Goal: Navigation & Orientation: Understand site structure

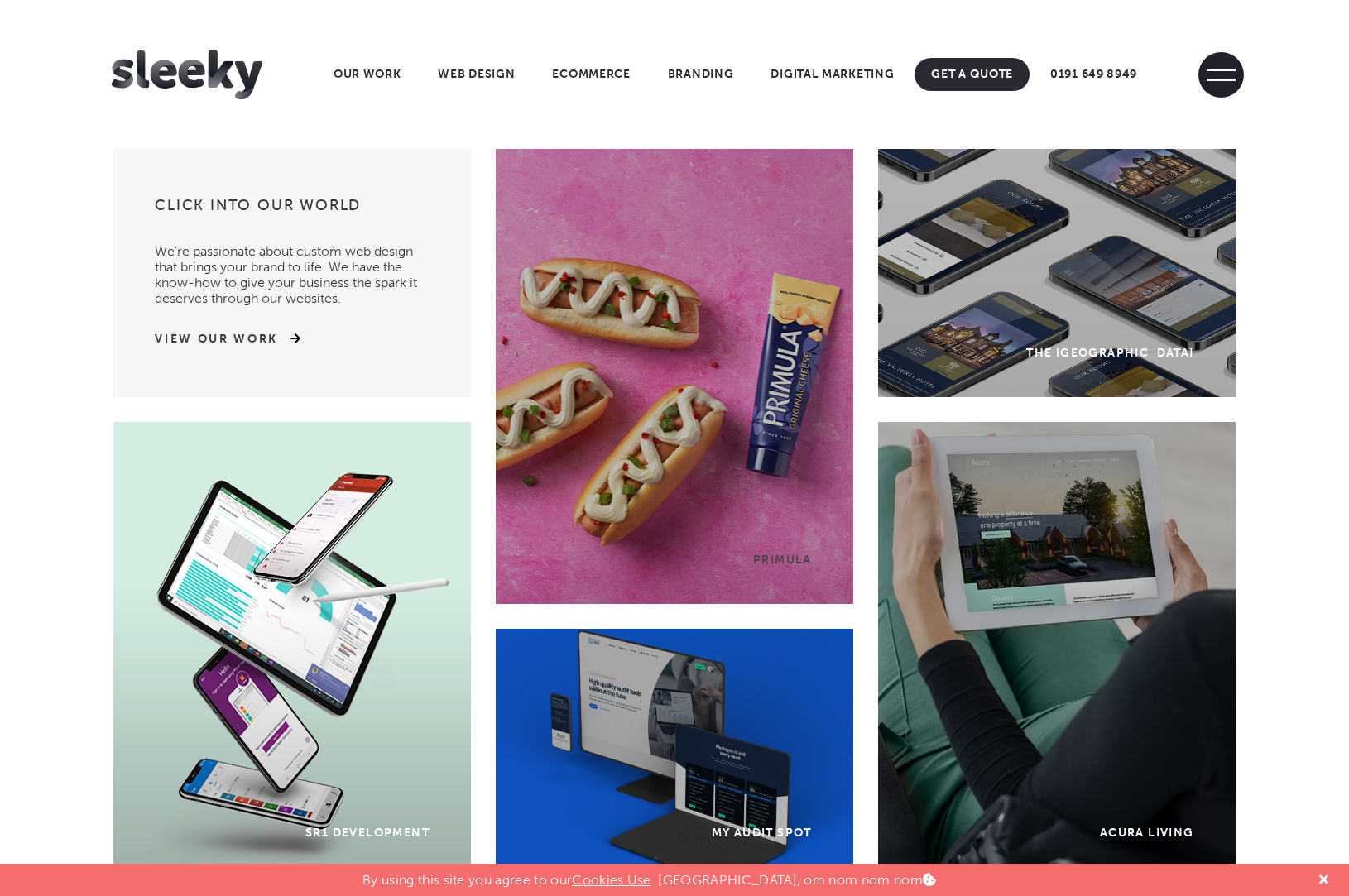
click at [1220, 76] on span at bounding box center [1221, 75] width 46 height 46
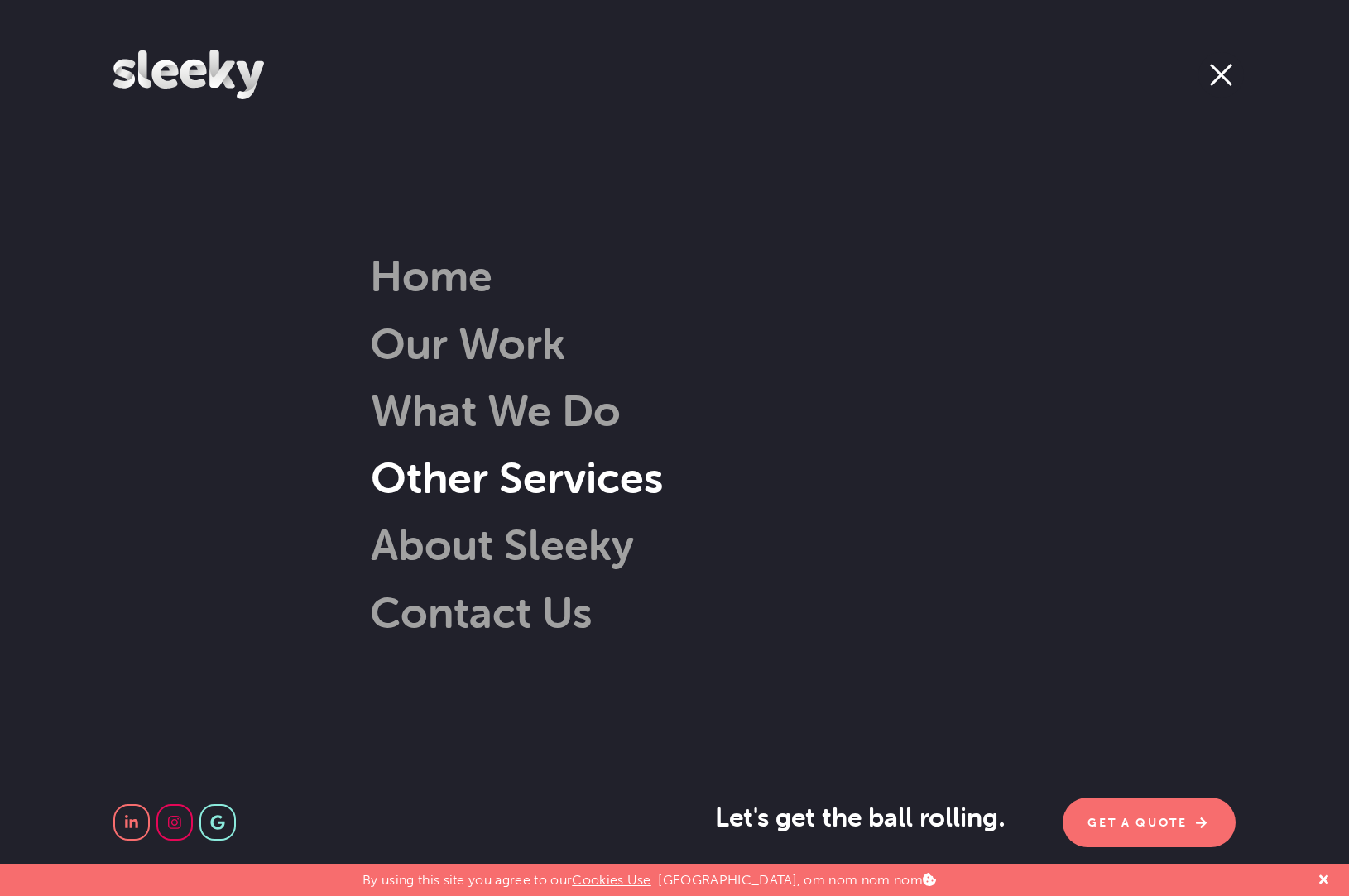
click at [482, 485] on link "Other Services" at bounding box center [492, 477] width 342 height 53
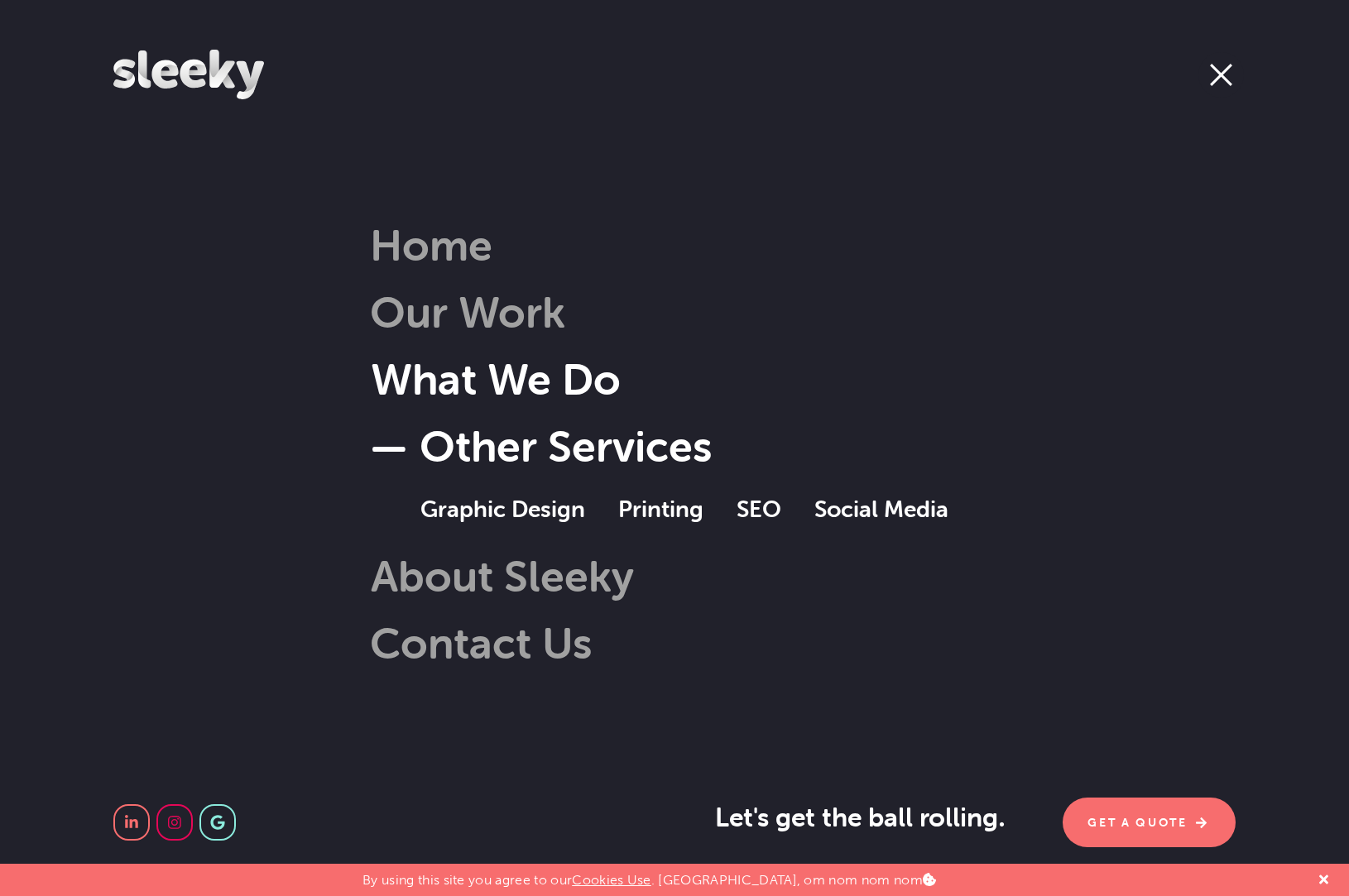
click at [521, 379] on link "What We Do" at bounding box center [471, 379] width 300 height 53
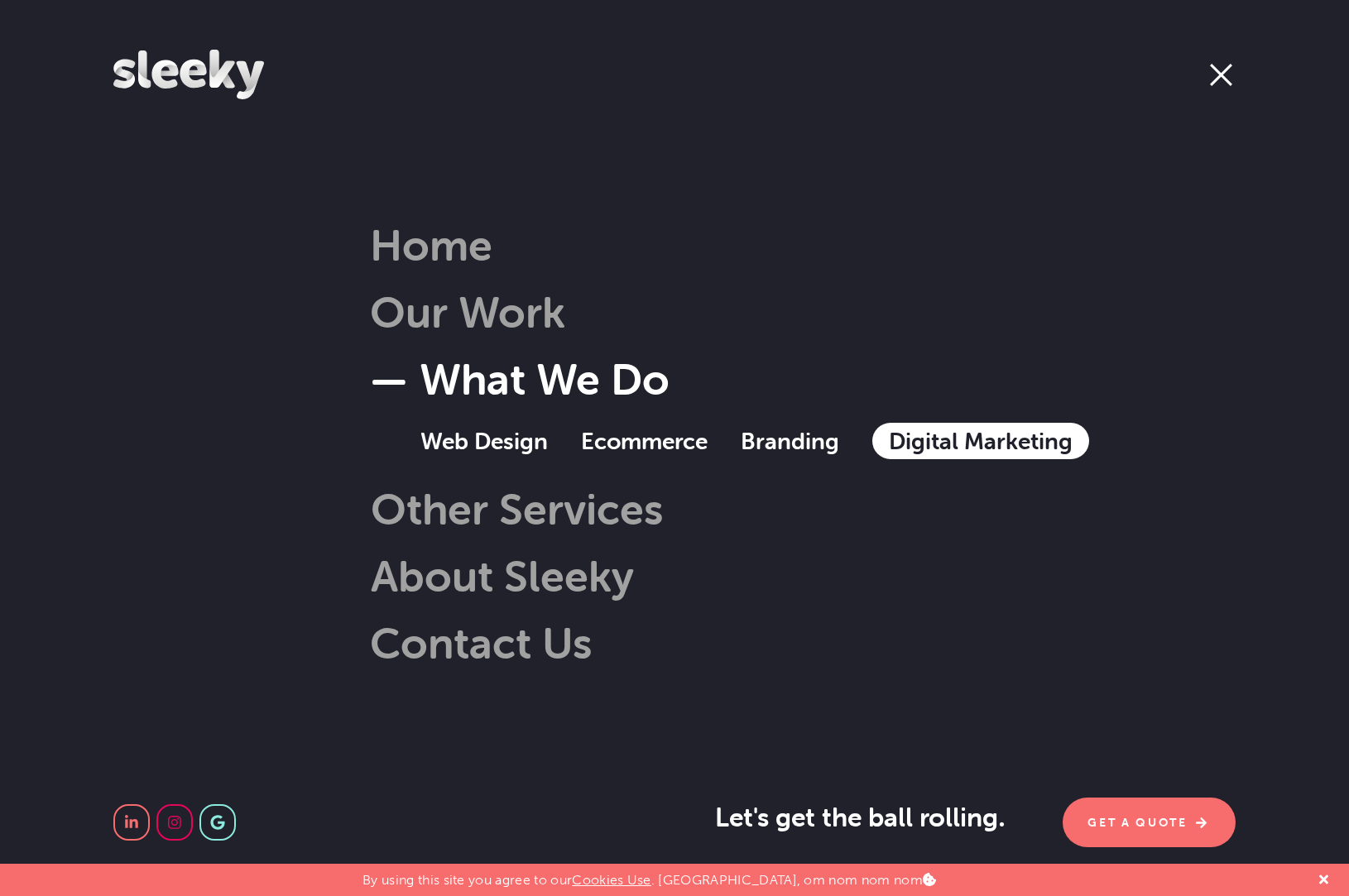
click at [984, 446] on link "Digital Marketing" at bounding box center [980, 441] width 217 height 37
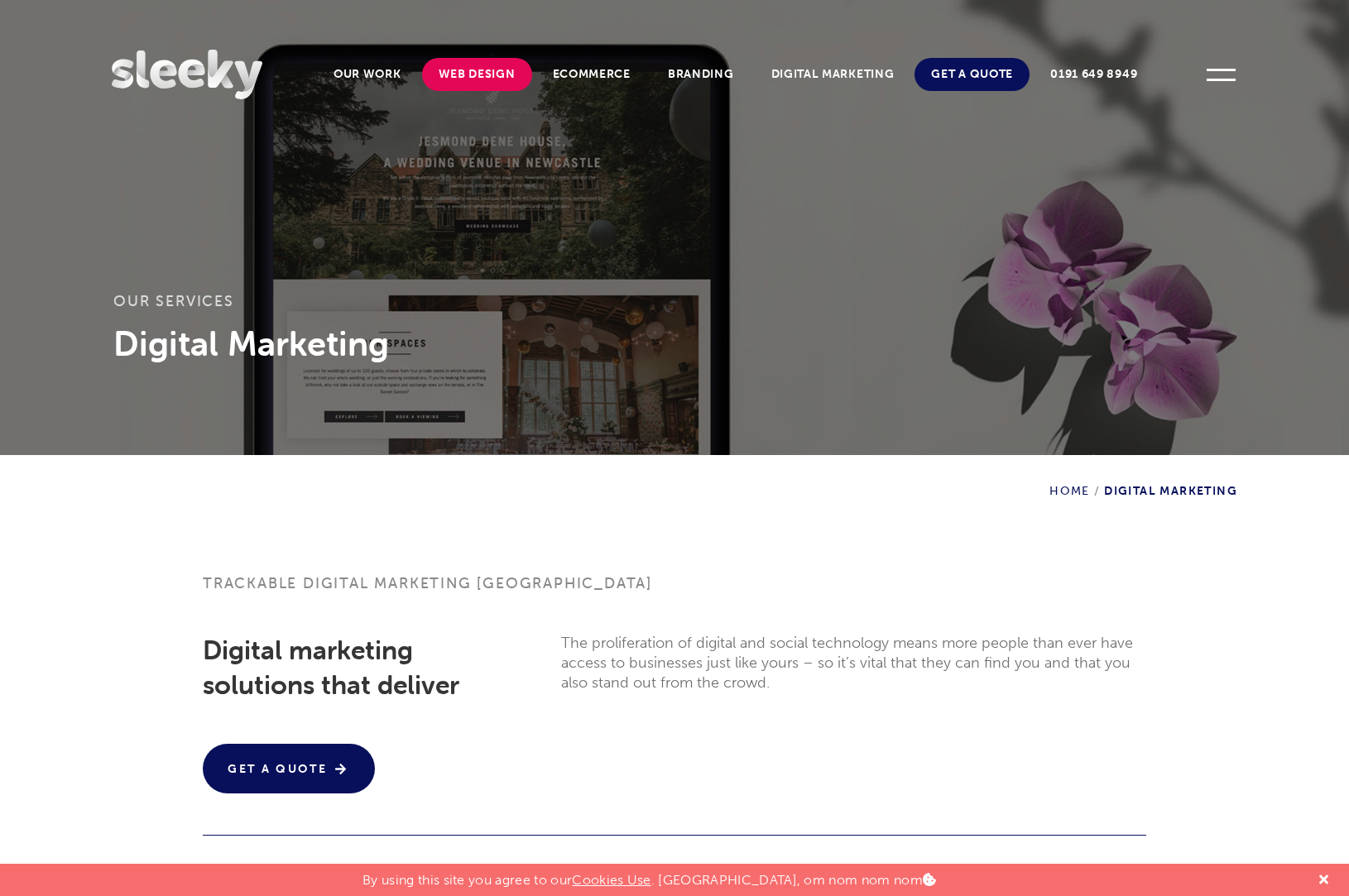
click at [468, 73] on link "Web Design" at bounding box center [476, 74] width 110 height 33
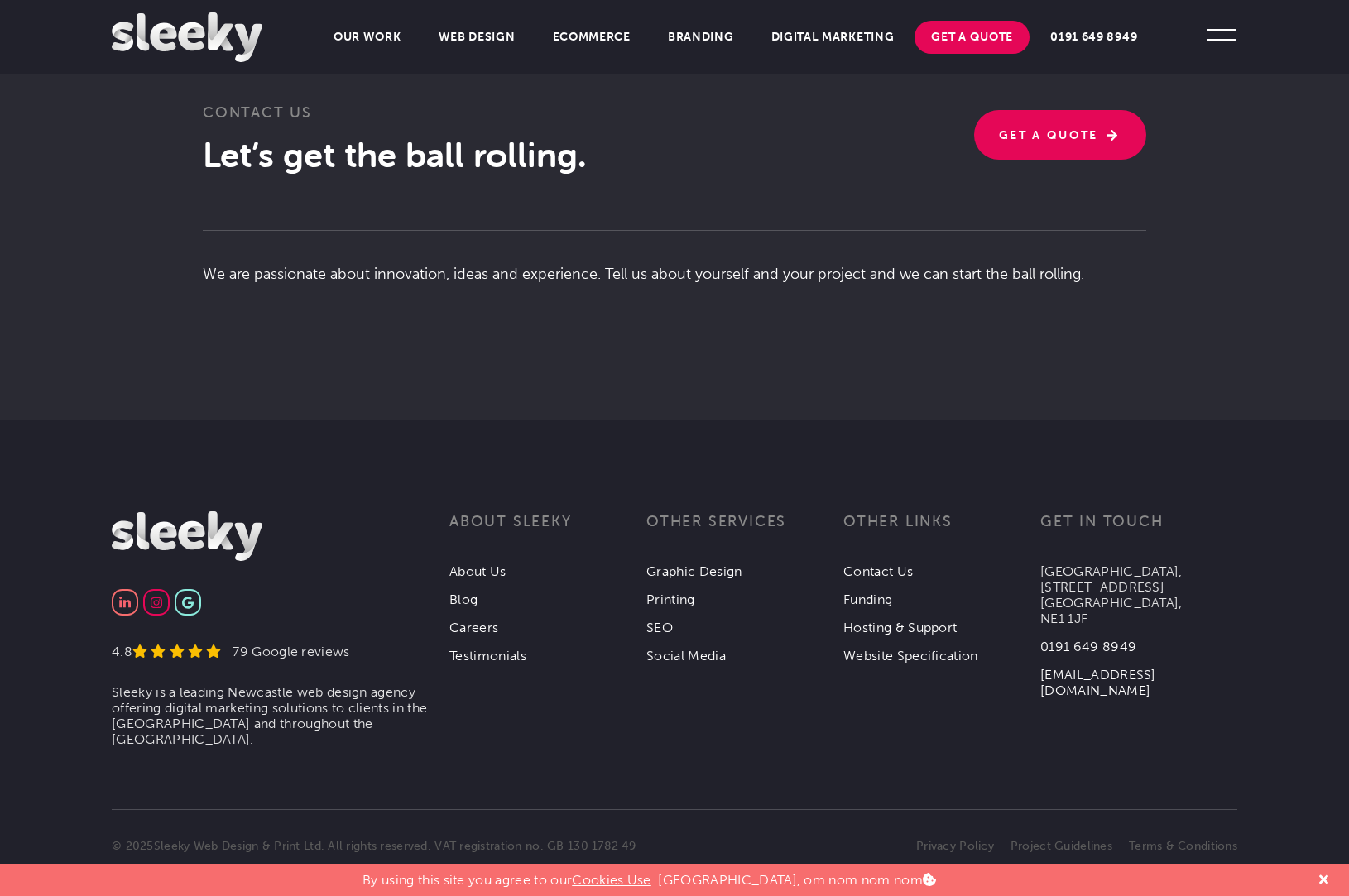
scroll to position [4015, 0]
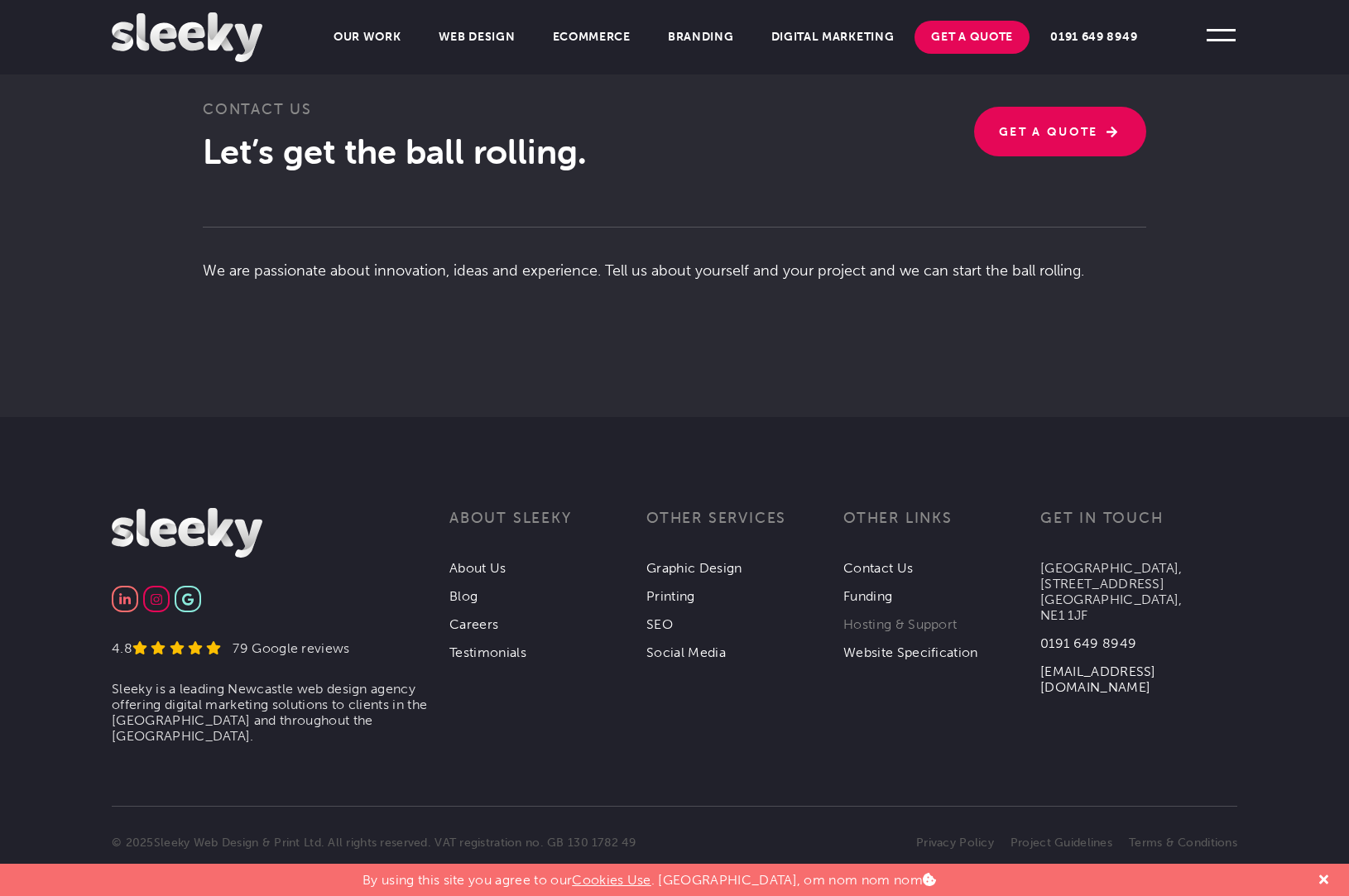
click at [899, 616] on link "Hosting & Support" at bounding box center [900, 624] width 113 height 16
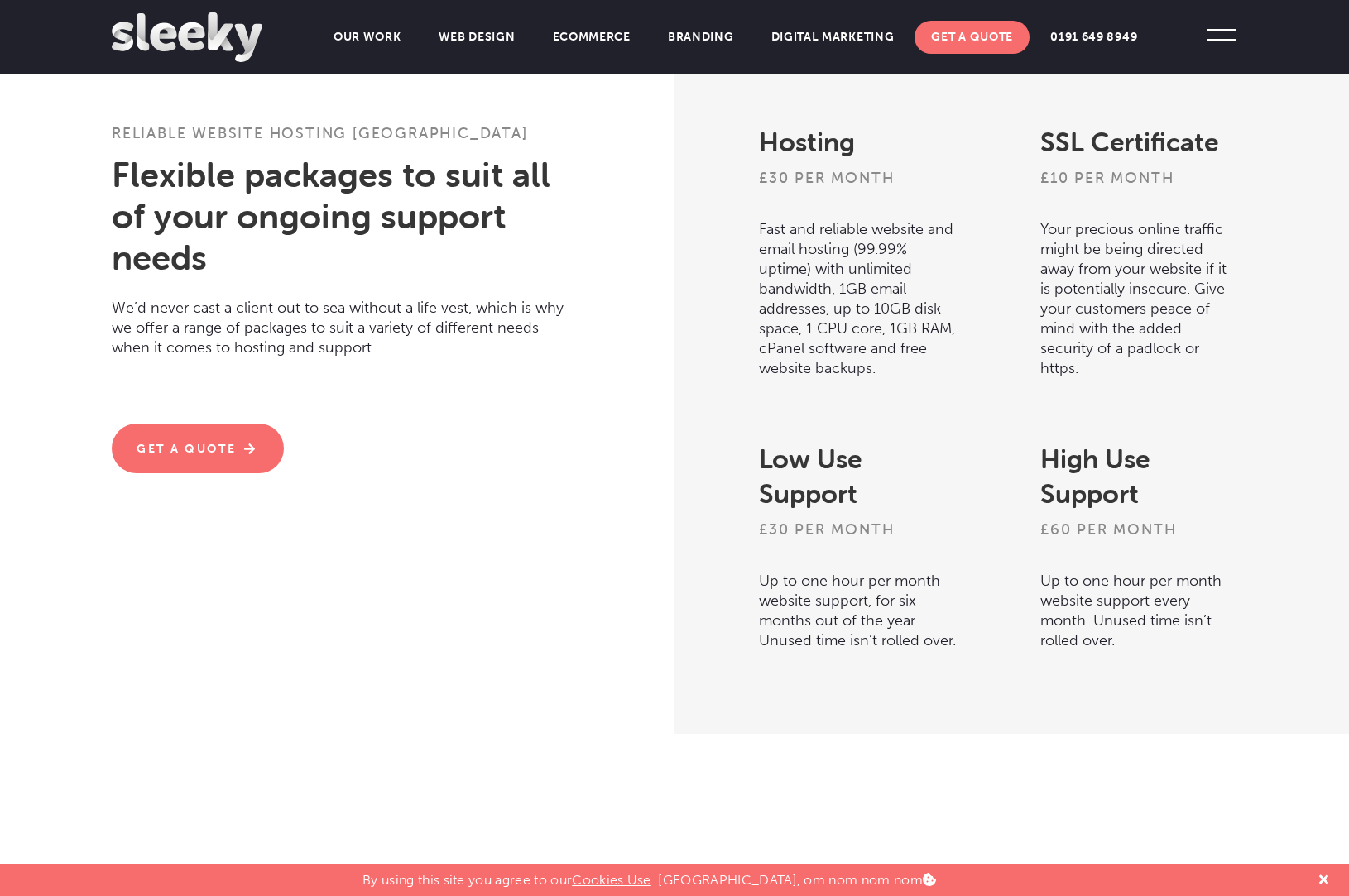
scroll to position [514, 0]
